Goal: Use online tool/utility: Utilize a website feature to perform a specific function

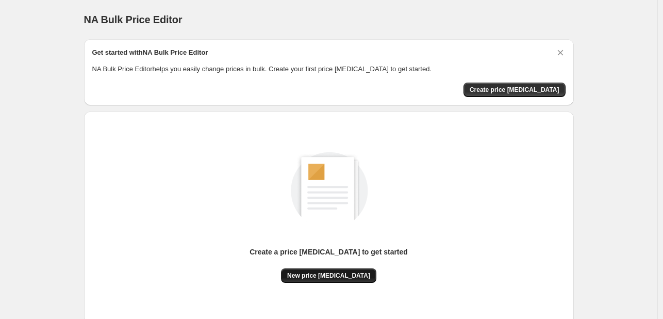
click at [341, 277] on span "New price [MEDICAL_DATA]" at bounding box center [328, 275] width 83 height 8
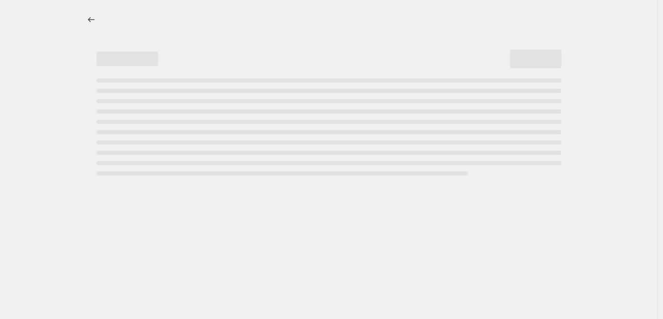
select select "percentage"
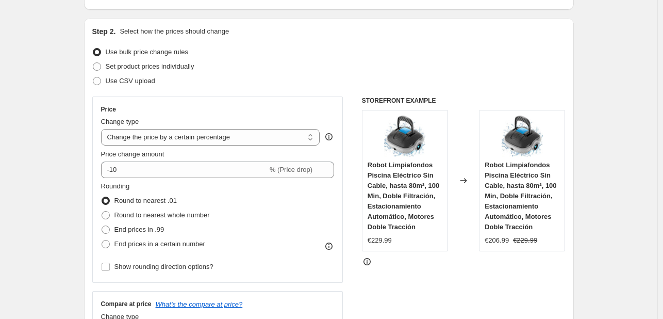
scroll to position [103, 0]
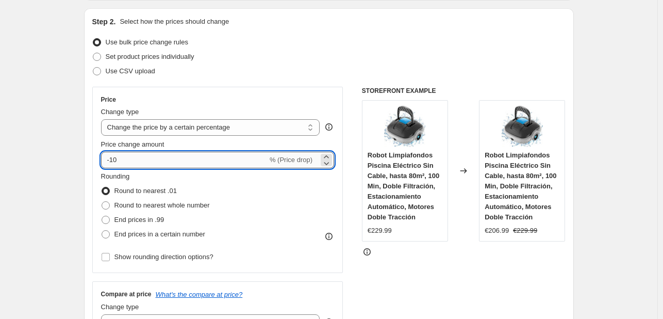
click at [183, 159] on input "-10" at bounding box center [184, 160] width 167 height 16
type input "-1"
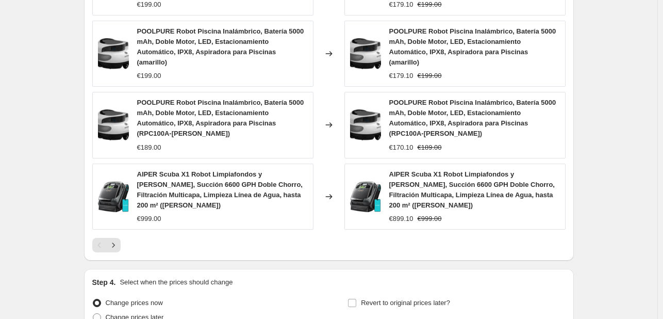
scroll to position [744, 0]
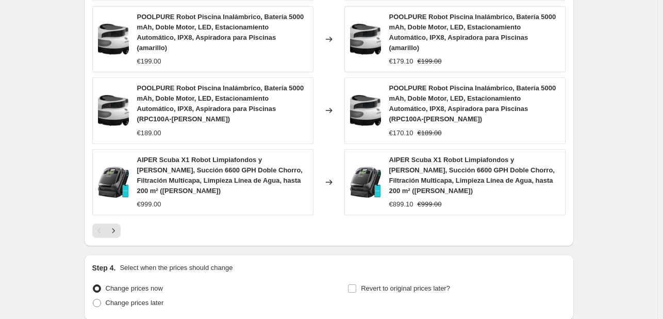
type input "-25"
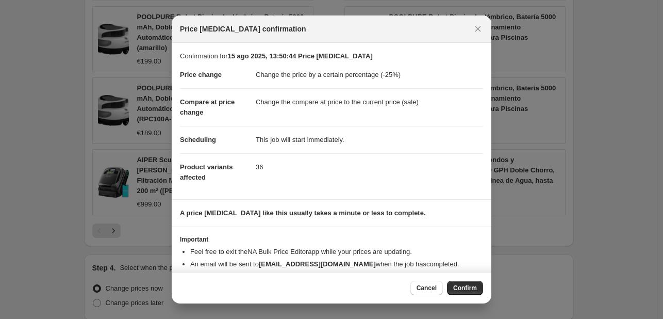
scroll to position [20, 0]
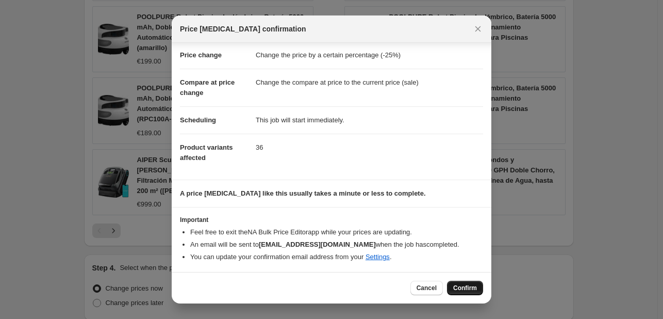
click at [456, 290] on span "Confirm" at bounding box center [465, 288] width 24 height 8
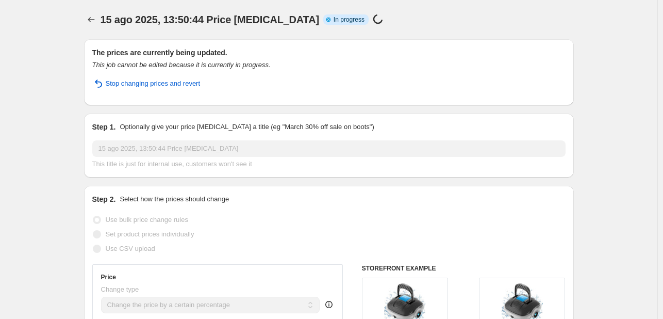
select select "percentage"
